Goal: Obtain resource: Download file/media

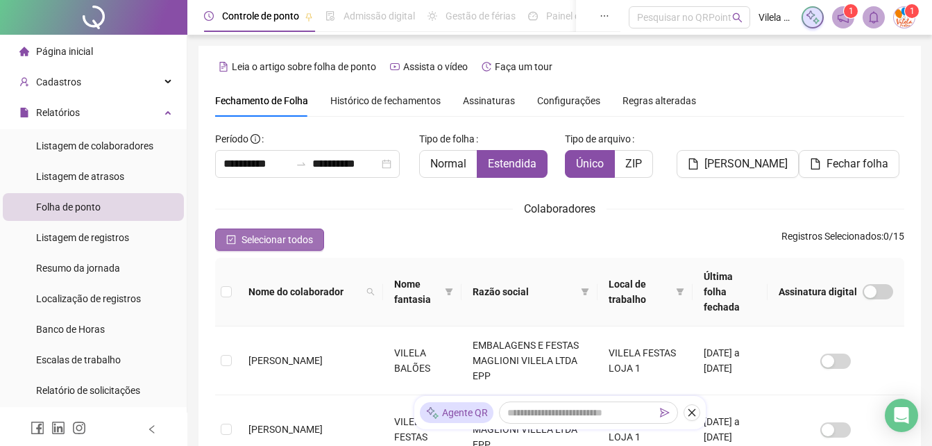
click at [294, 240] on span "Selecionar todos" at bounding box center [278, 239] width 72 height 15
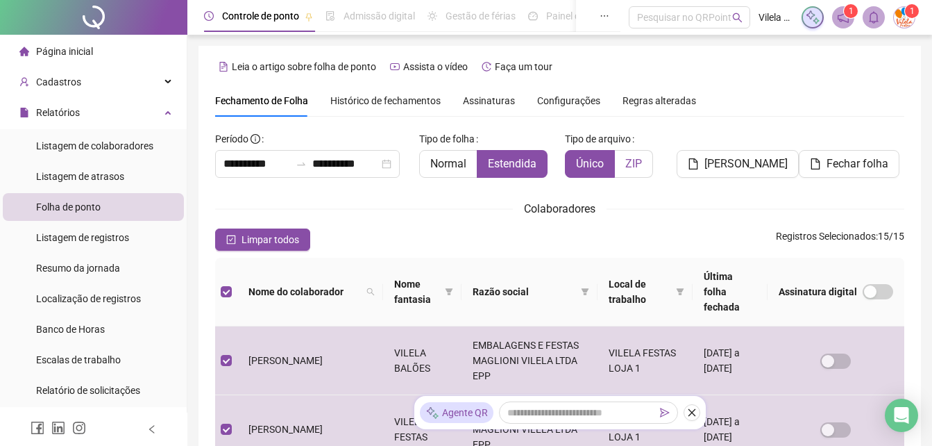
click at [634, 165] on span "ZIP" at bounding box center [634, 163] width 17 height 13
click at [817, 173] on button "Fechar folha" at bounding box center [849, 164] width 101 height 28
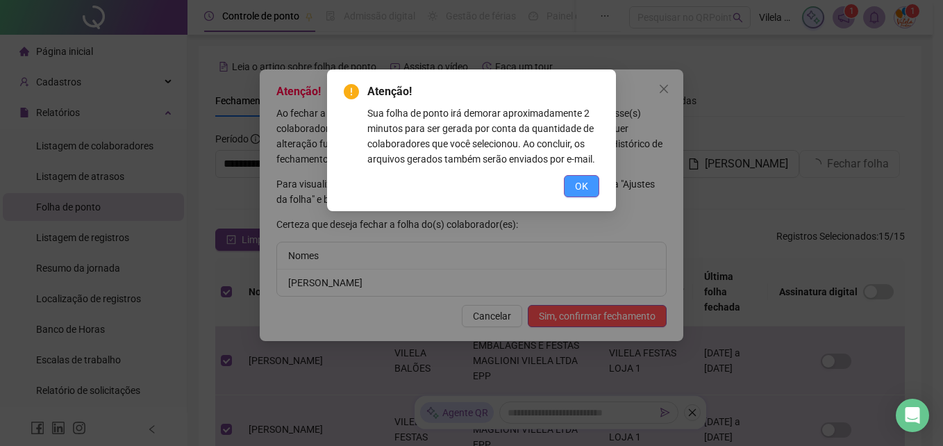
click at [587, 190] on span "OK" at bounding box center [581, 185] width 13 height 15
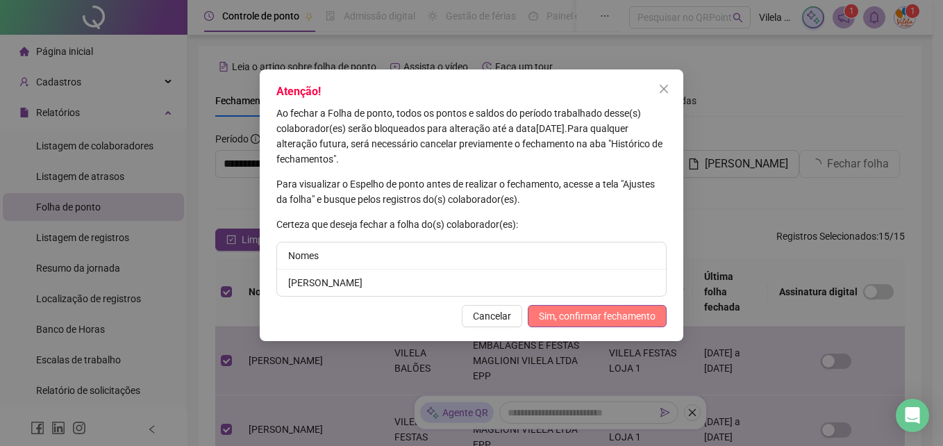
click at [596, 321] on span "Sim, confirmar fechamento" at bounding box center [597, 315] width 117 height 15
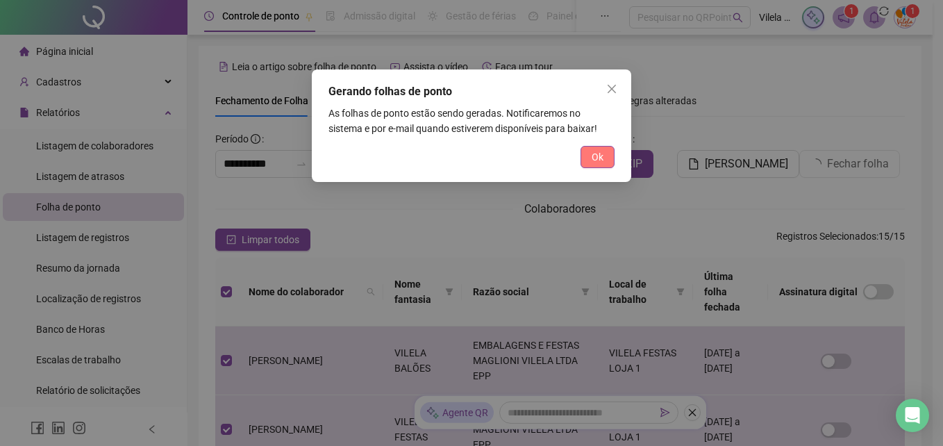
click at [600, 159] on span "Ok" at bounding box center [598, 156] width 12 height 15
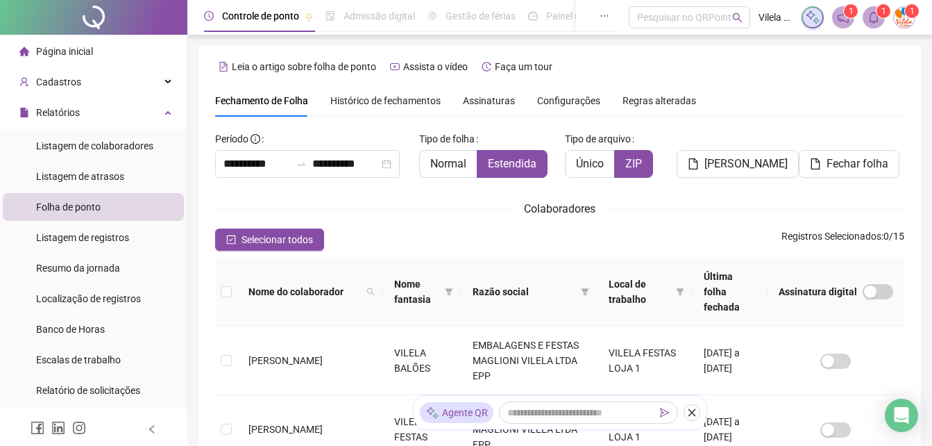
click at [872, 27] on span at bounding box center [874, 17] width 22 height 22
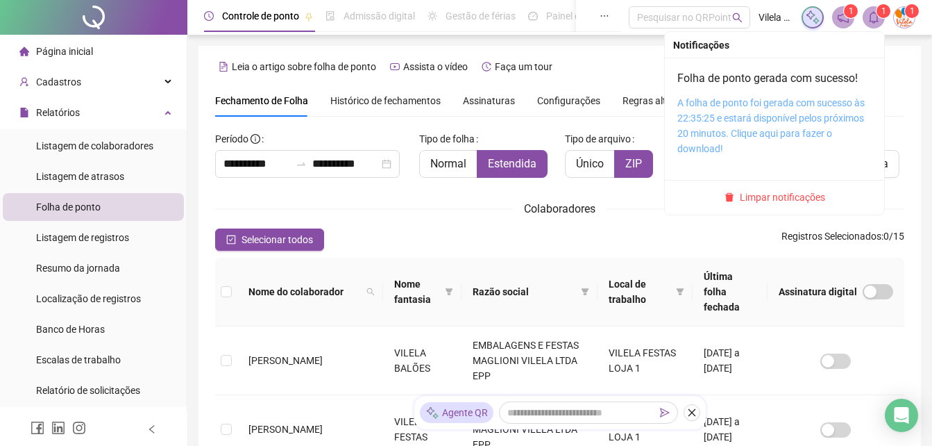
click at [822, 115] on link "A folha de ponto foi gerada com sucesso às 22:35:25 e estará disponível pelos p…" at bounding box center [771, 125] width 187 height 57
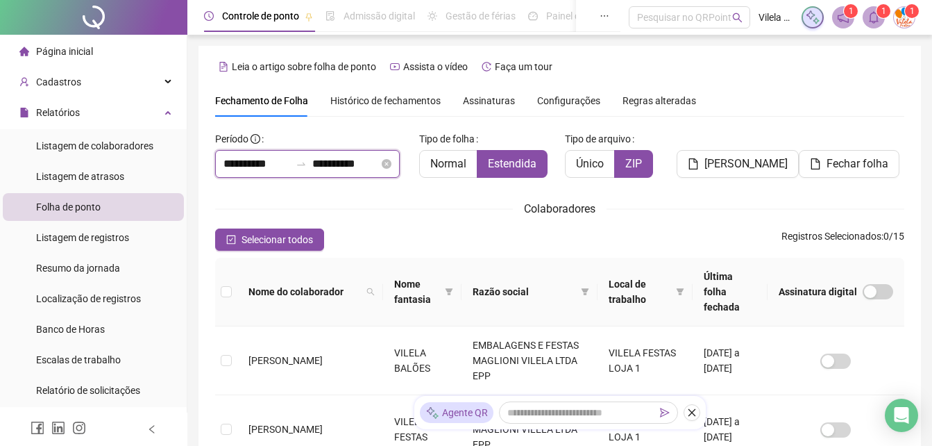
click at [266, 159] on input "**********" at bounding box center [257, 164] width 67 height 17
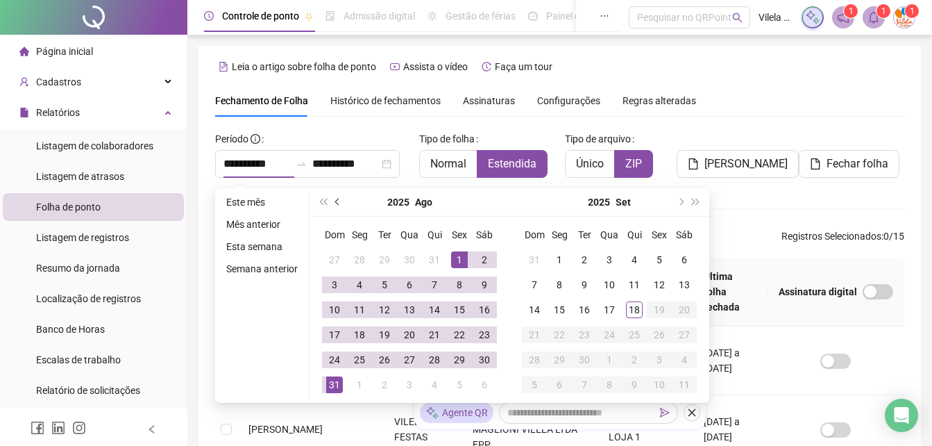
click at [340, 201] on button "prev-year" at bounding box center [337, 202] width 15 height 28
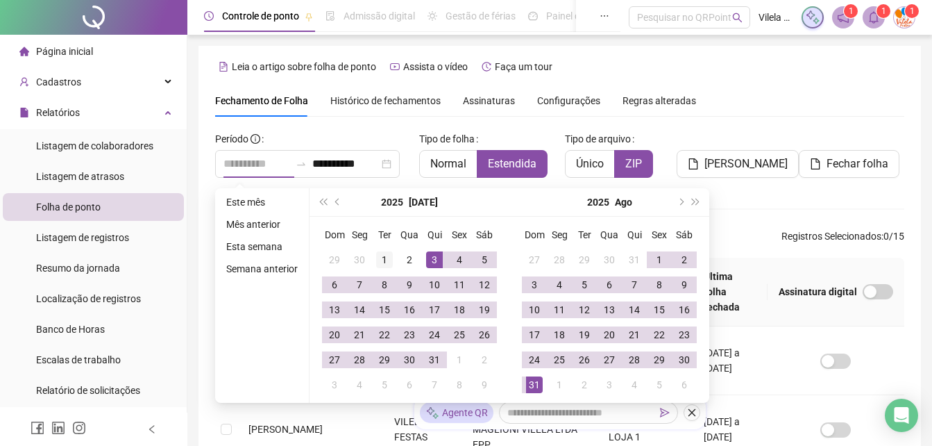
type input "**********"
click at [395, 260] on td "1" at bounding box center [384, 259] width 25 height 25
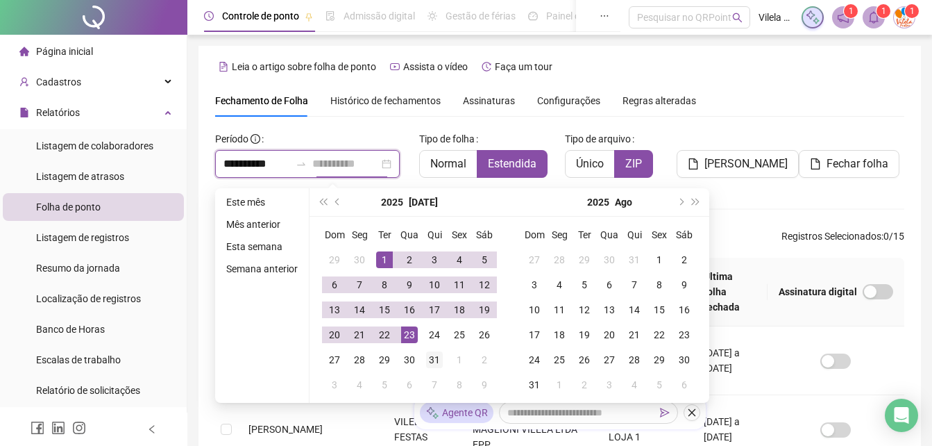
type input "**********"
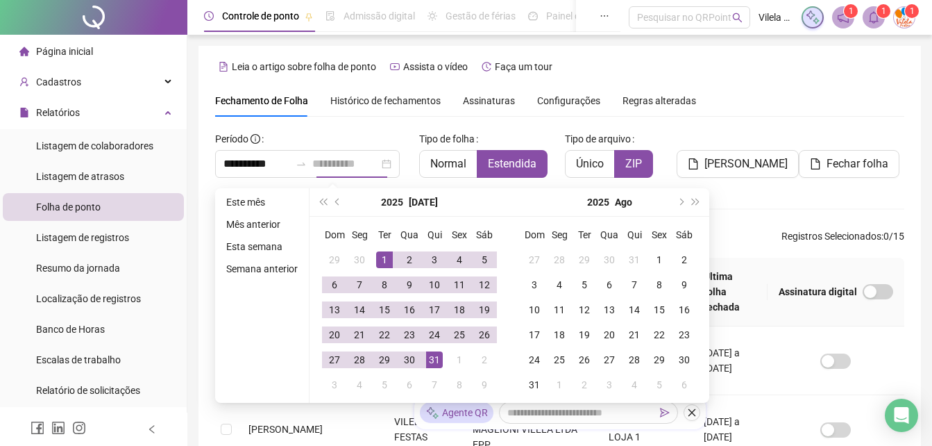
click at [433, 361] on div "31" at bounding box center [434, 359] width 17 height 17
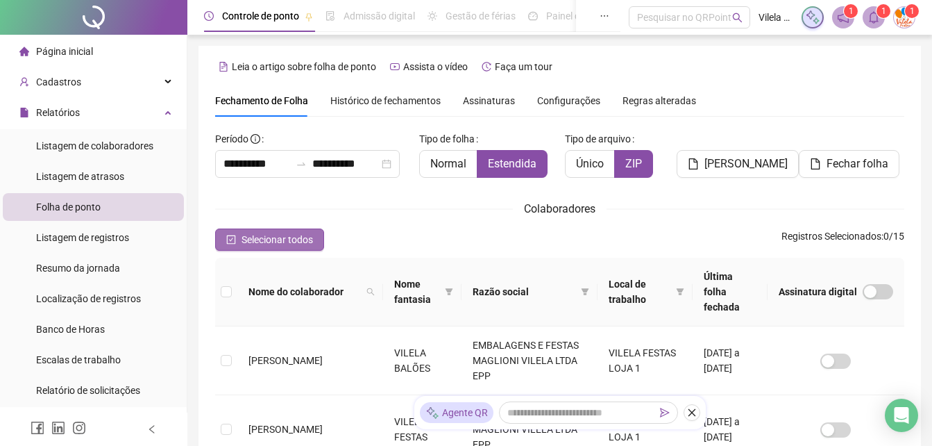
click at [304, 237] on span "Selecionar todos" at bounding box center [278, 239] width 72 height 15
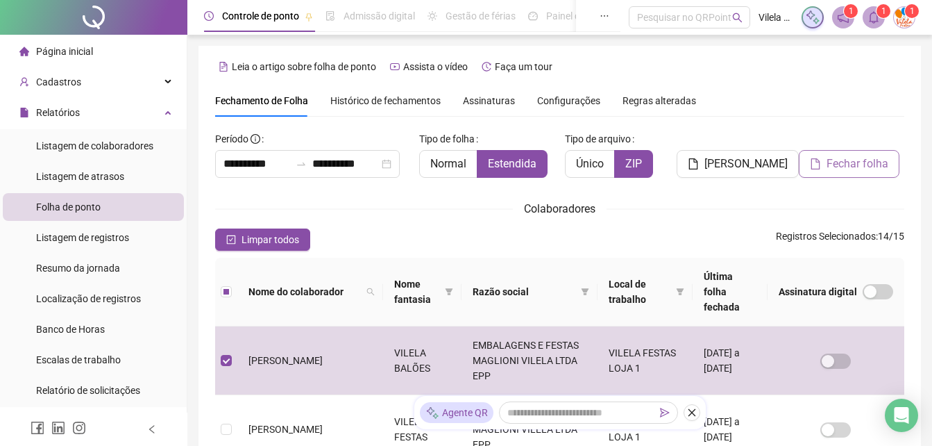
click at [867, 166] on span "Fechar folha" at bounding box center [858, 164] width 62 height 17
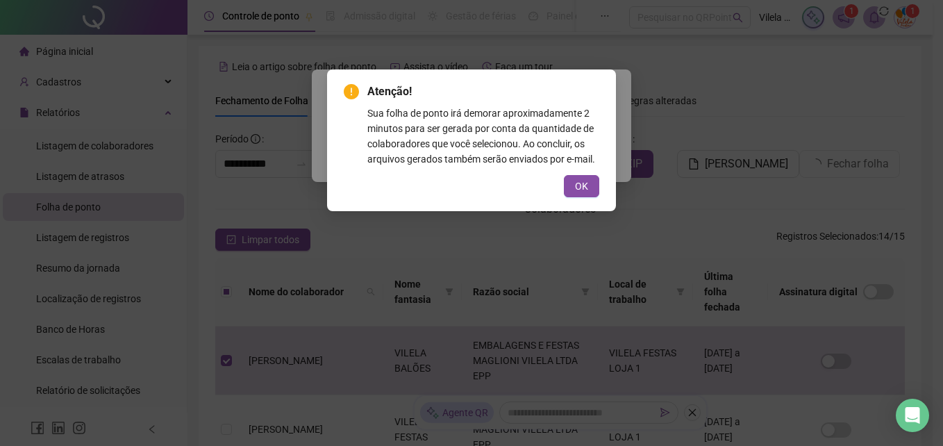
click at [583, 191] on span "OK" at bounding box center [581, 185] width 13 height 15
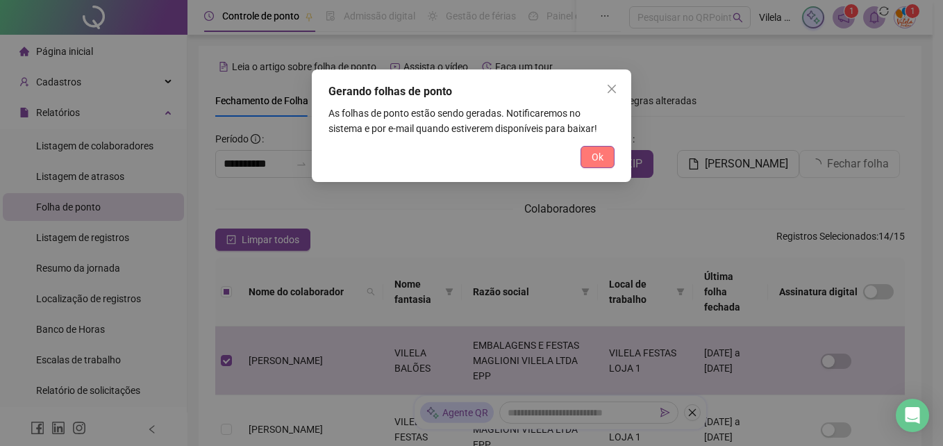
click at [598, 153] on span "Ok" at bounding box center [598, 156] width 12 height 15
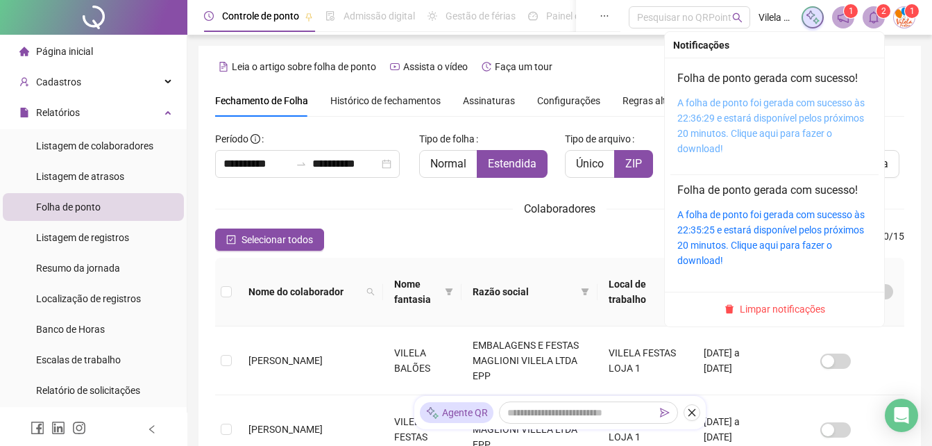
click at [793, 116] on link "A folha de ponto foi gerada com sucesso às 22:36:29 e estará disponível pelos p…" at bounding box center [771, 125] width 187 height 57
